Goal: Information Seeking & Learning: Learn about a topic

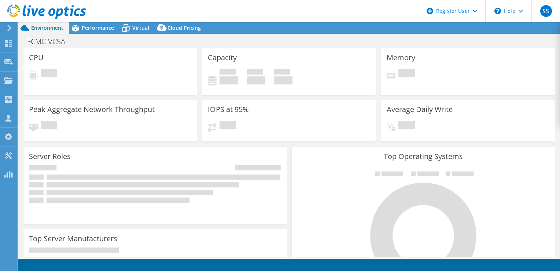
select select "USD"
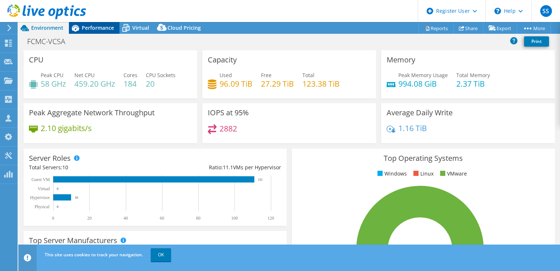
click at [92, 28] on span "Performance" at bounding box center [98, 27] width 32 height 7
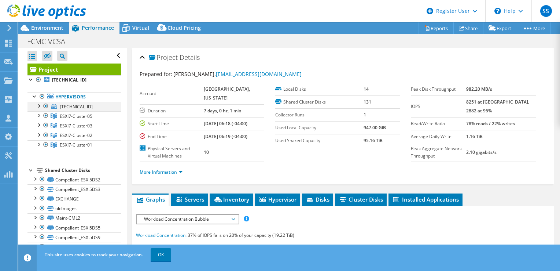
click at [39, 106] on div at bounding box center [38, 105] width 7 height 7
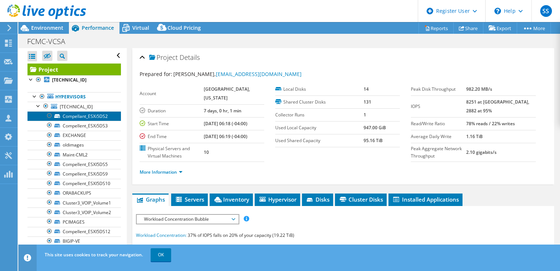
click at [80, 115] on link "Compellant_ESXi5DS2" at bounding box center [75, 116] width 94 height 10
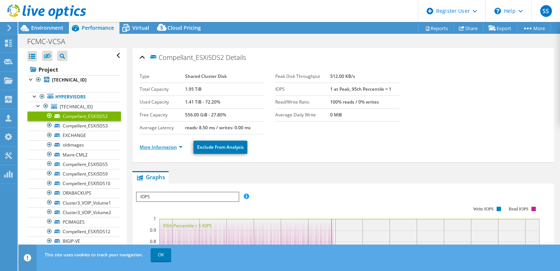
click at [167, 148] on link "More Information" at bounding box center [161, 147] width 43 height 6
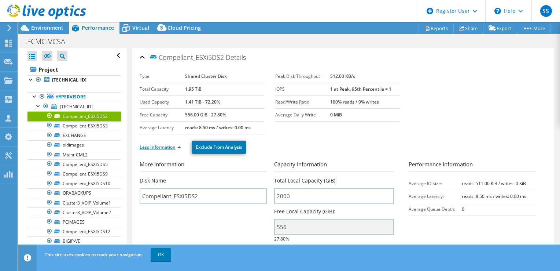
click at [167, 148] on link "Less Information" at bounding box center [160, 147] width 41 height 6
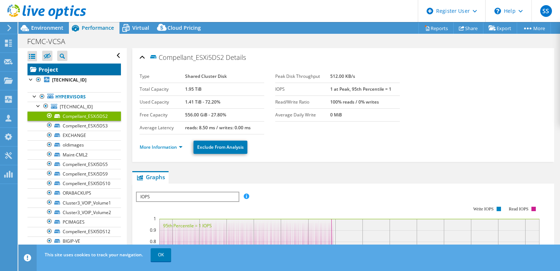
click at [61, 73] on link "Project" at bounding box center [75, 69] width 94 height 12
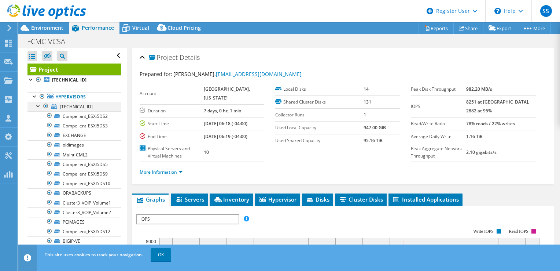
click at [39, 105] on div at bounding box center [38, 105] width 7 height 7
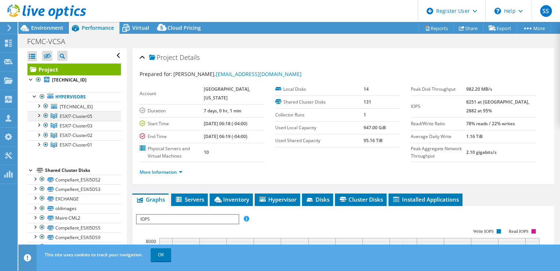
click at [39, 115] on div at bounding box center [38, 114] width 7 height 7
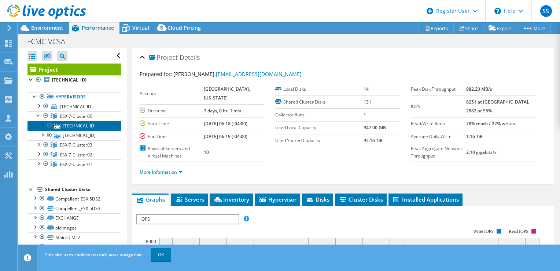
click at [88, 125] on link "[TECHNICAL_ID]" at bounding box center [75, 126] width 94 height 10
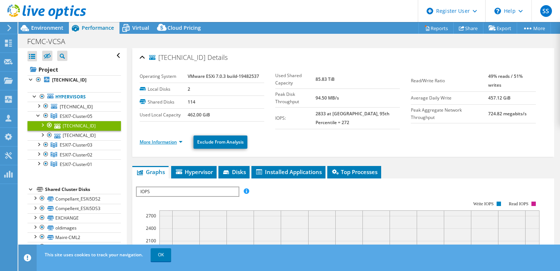
click at [151, 139] on link "More Information" at bounding box center [161, 142] width 43 height 6
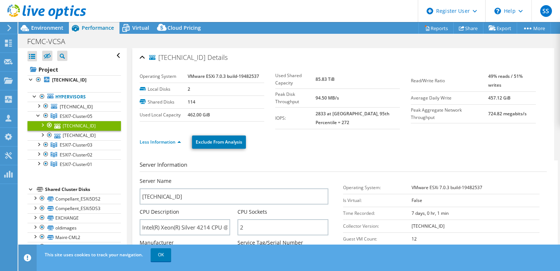
click at [37, 121] on link "[TECHNICAL_ID]" at bounding box center [75, 126] width 94 height 10
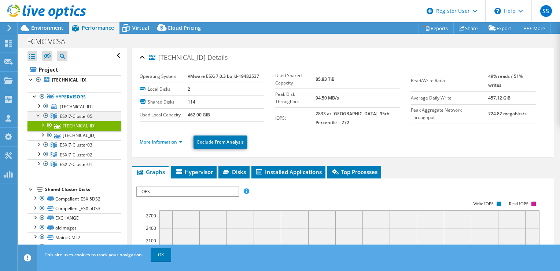
click at [39, 118] on div at bounding box center [38, 114] width 7 height 7
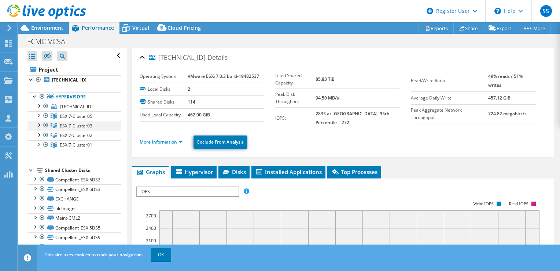
click at [39, 125] on div at bounding box center [38, 124] width 7 height 7
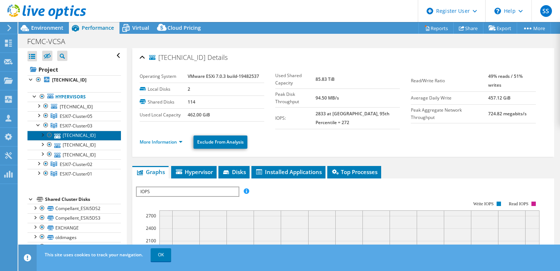
click at [73, 132] on link "[TECHNICAL_ID]" at bounding box center [75, 136] width 94 height 10
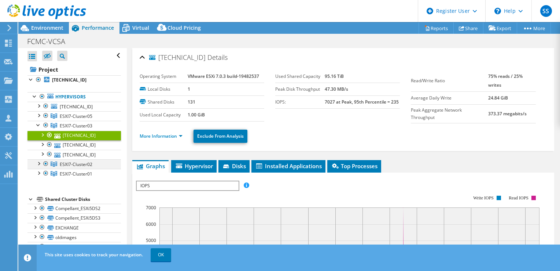
click at [39, 164] on div at bounding box center [38, 162] width 7 height 7
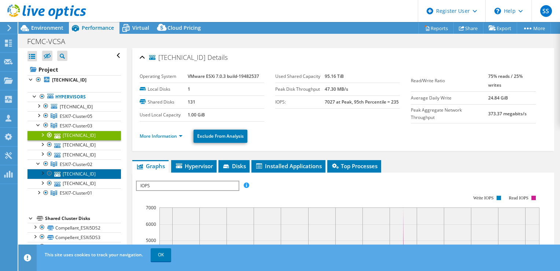
click at [100, 174] on link "[TECHNICAL_ID]" at bounding box center [75, 174] width 94 height 10
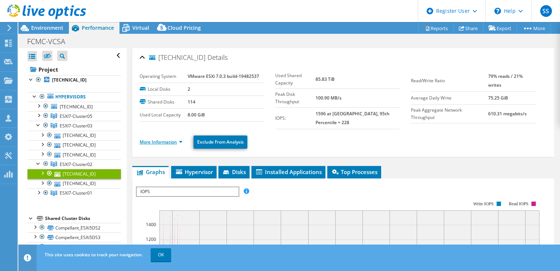
click at [166, 139] on link "More Information" at bounding box center [161, 142] width 43 height 6
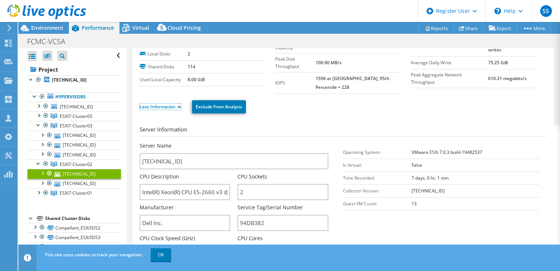
scroll to position [28, 0]
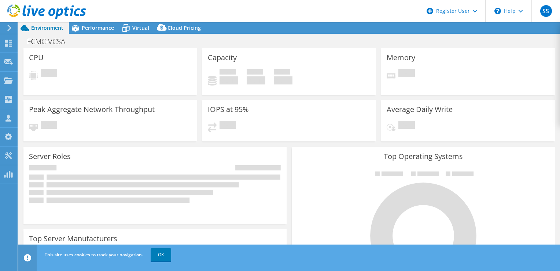
select select "USD"
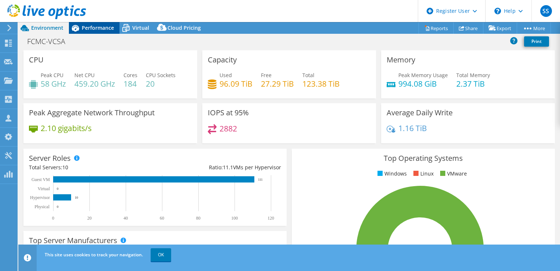
click at [83, 27] on span "Performance" at bounding box center [98, 27] width 32 height 7
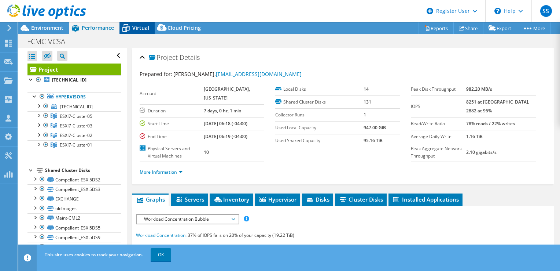
click at [143, 29] on span "Virtual" at bounding box center [140, 27] width 17 height 7
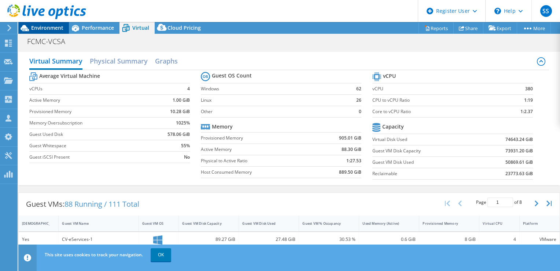
click at [54, 25] on span "Environment" at bounding box center [47, 27] width 32 height 7
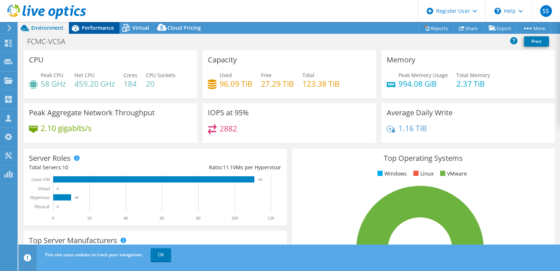
click at [89, 32] on div "Performance" at bounding box center [94, 28] width 51 height 12
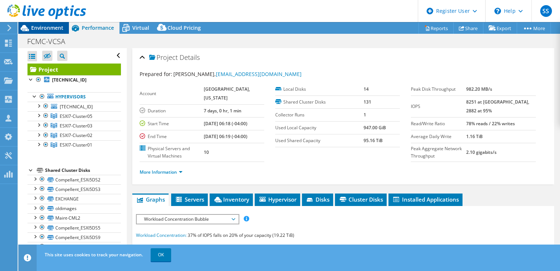
click at [47, 29] on span "Environment" at bounding box center [47, 27] width 32 height 7
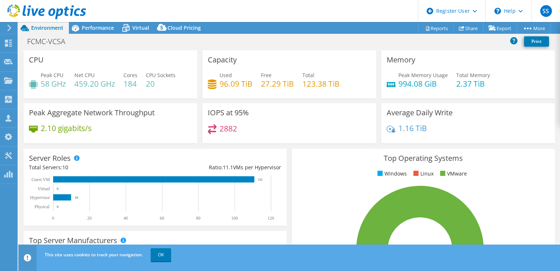
click at [154, 41] on div "FCMC-VCSA Print" at bounding box center [289, 41] width 542 height 14
click at [141, 31] on div "Virtual" at bounding box center [137, 28] width 35 height 12
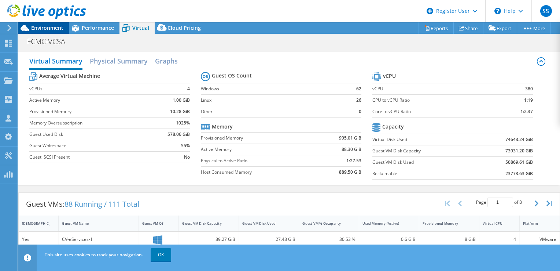
click at [52, 31] on span "Environment" at bounding box center [47, 27] width 32 height 7
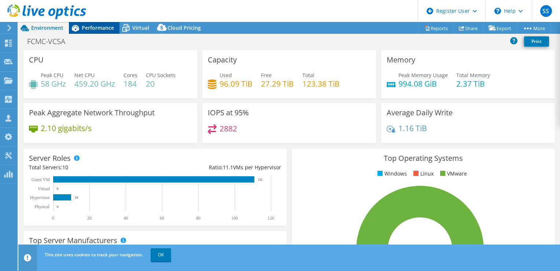
click at [102, 25] on span "Performance" at bounding box center [98, 27] width 32 height 7
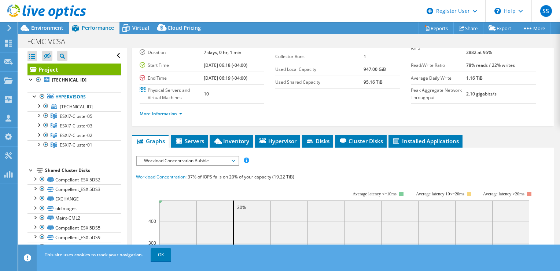
scroll to position [59, 0]
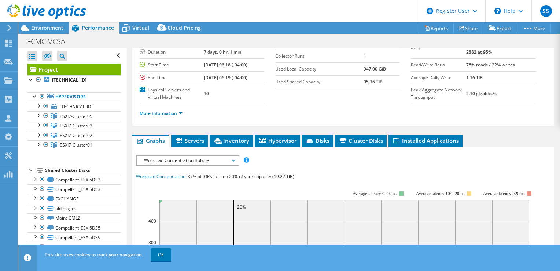
click at [186, 165] on span "Workload Concentration Bubble" at bounding box center [187, 160] width 94 height 9
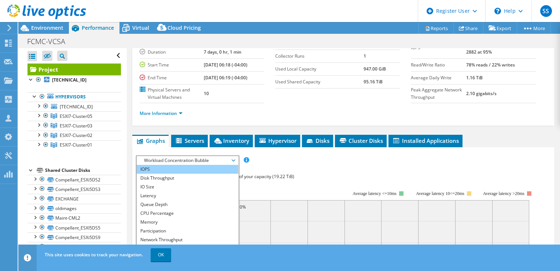
click at [169, 173] on li "IOPS" at bounding box center [188, 169] width 102 height 9
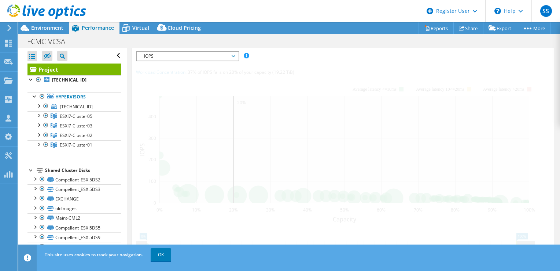
scroll to position [163, 0]
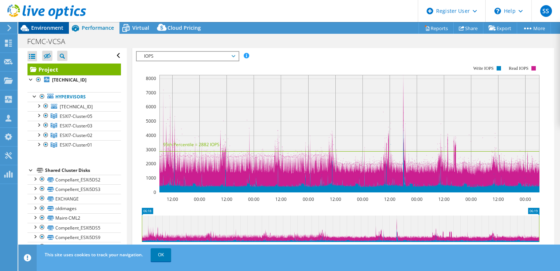
click at [36, 30] on span "Environment" at bounding box center [47, 27] width 32 height 7
